Goal: Navigation & Orientation: Find specific page/section

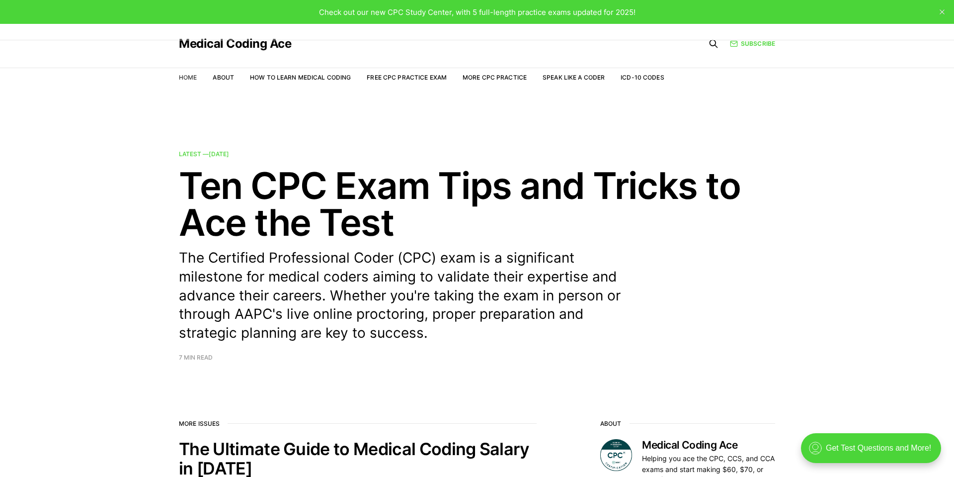
click at [185, 78] on link "Home" at bounding box center [188, 77] width 18 height 7
click at [399, 76] on link "Free CPC Practice Exam" at bounding box center [407, 77] width 80 height 7
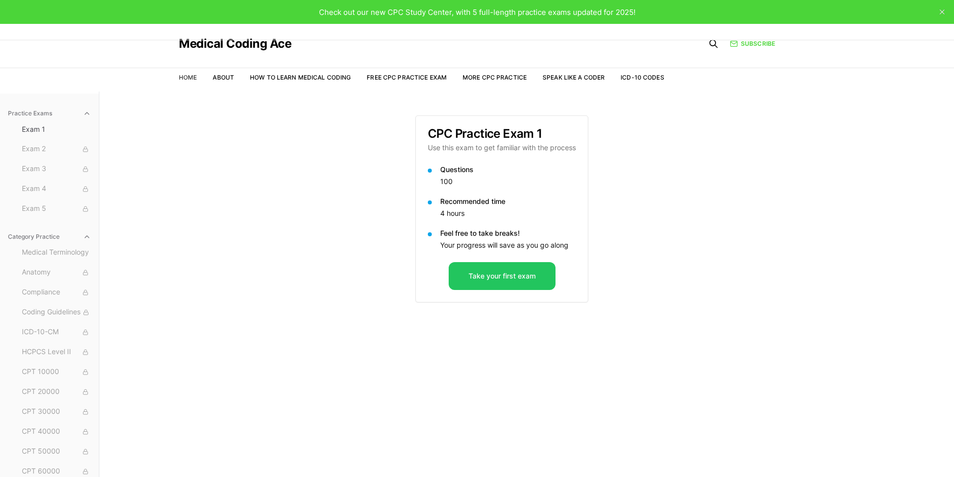
click at [186, 78] on link "Home" at bounding box center [188, 77] width 18 height 7
